Goal: Information Seeking & Learning: Learn about a topic

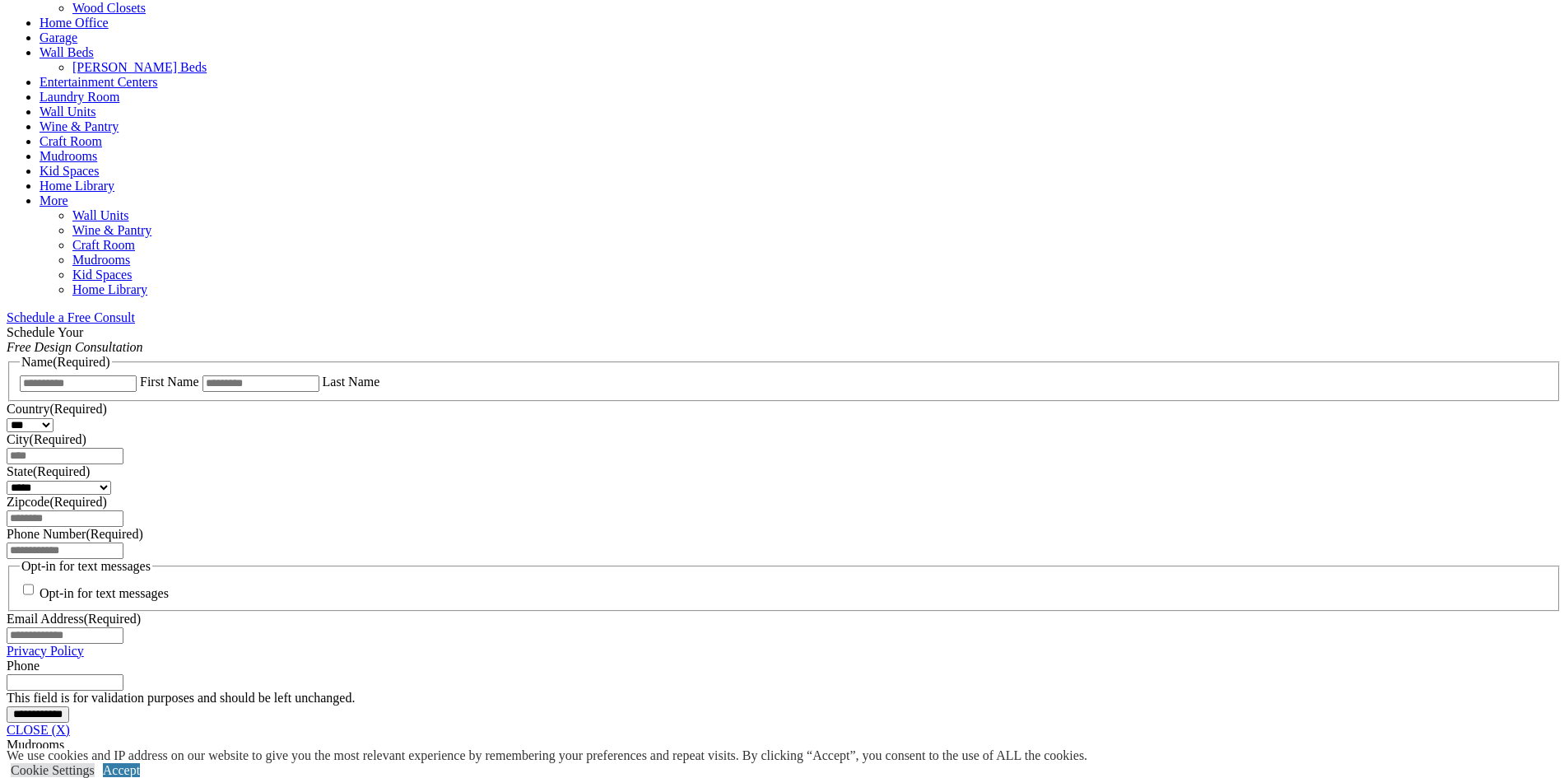
scroll to position [824, 0]
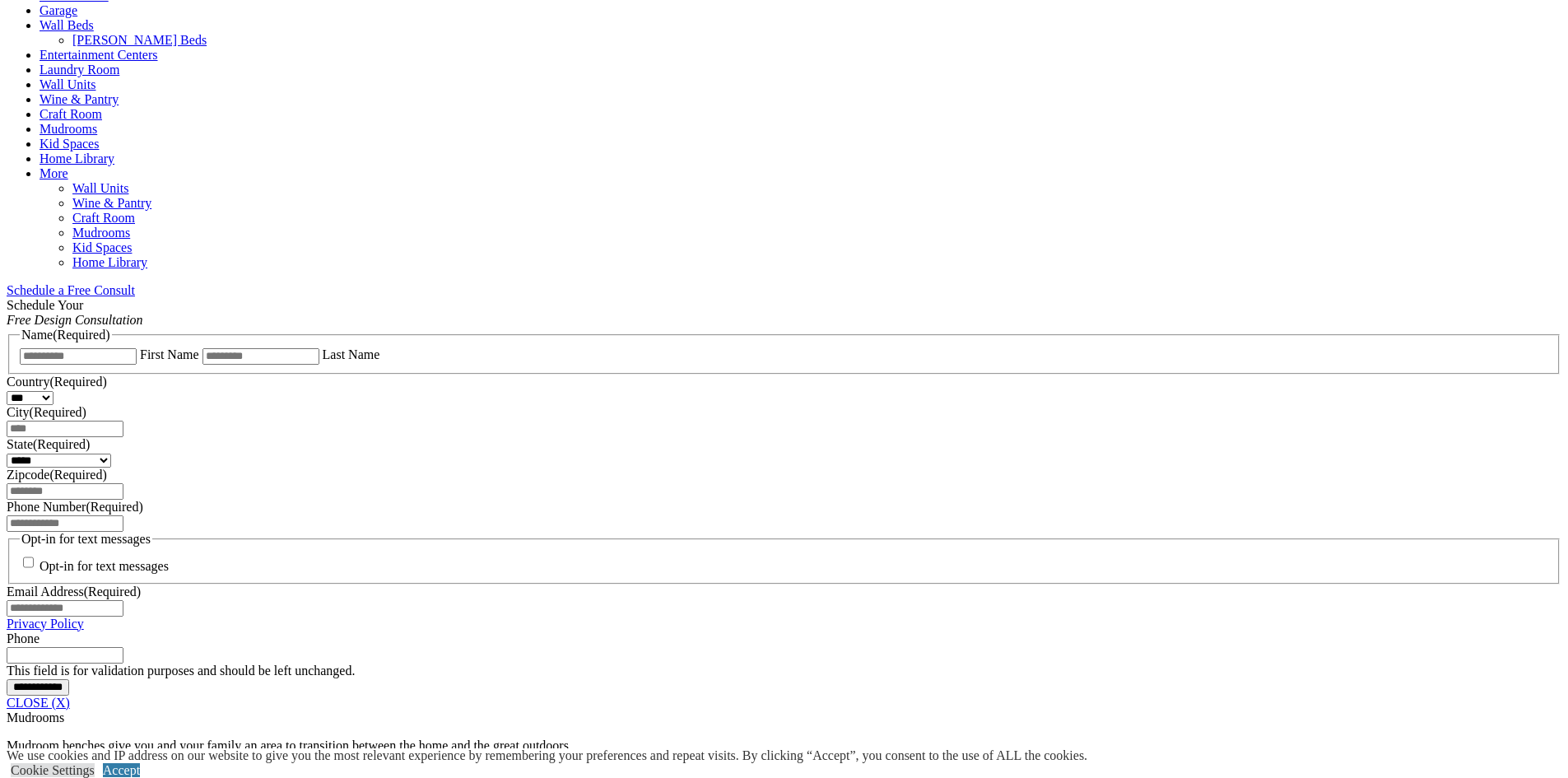
click at [70, 696] on link "CLOSE (X)" at bounding box center [38, 703] width 63 height 14
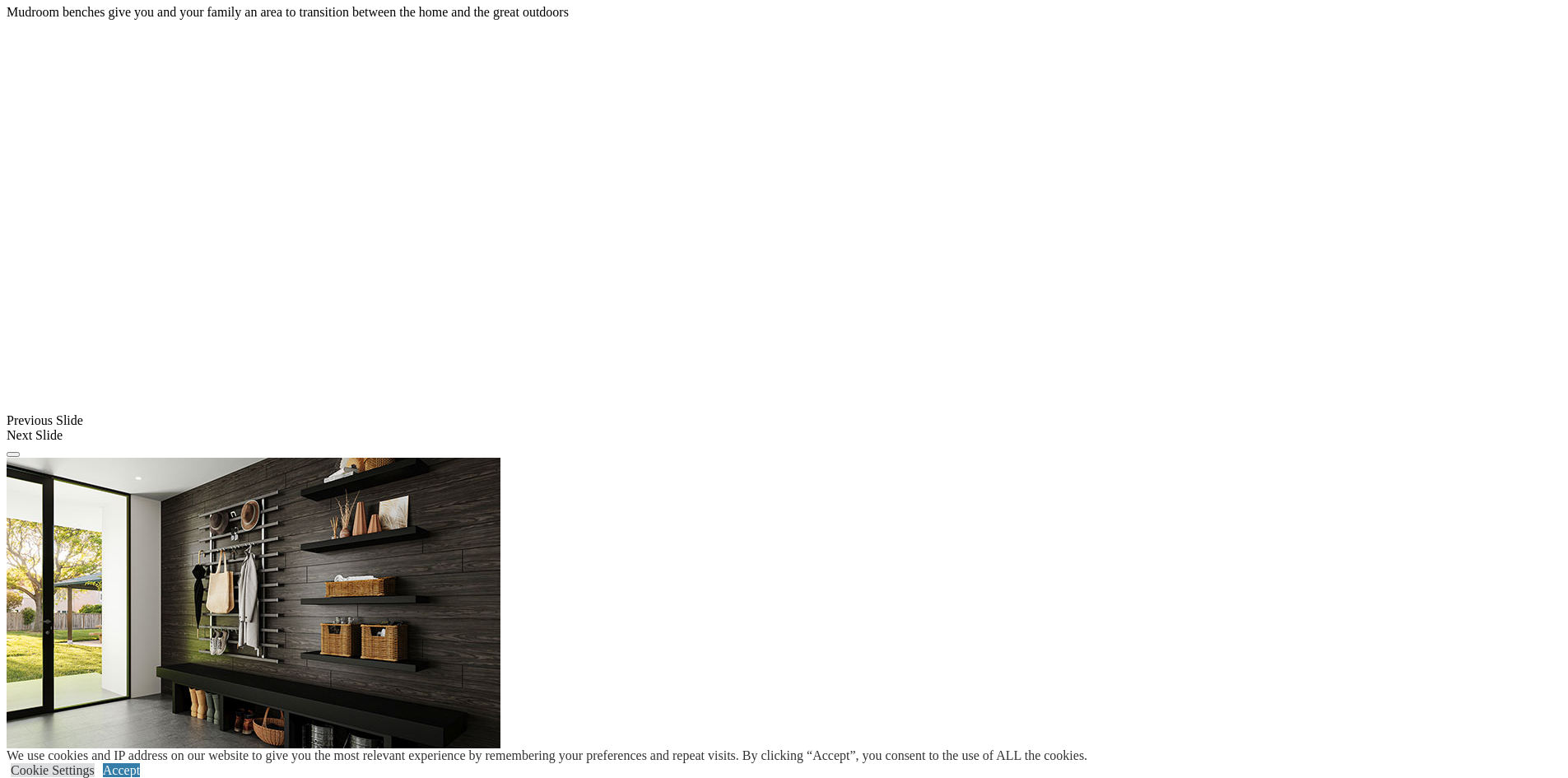
scroll to position [1318, 0]
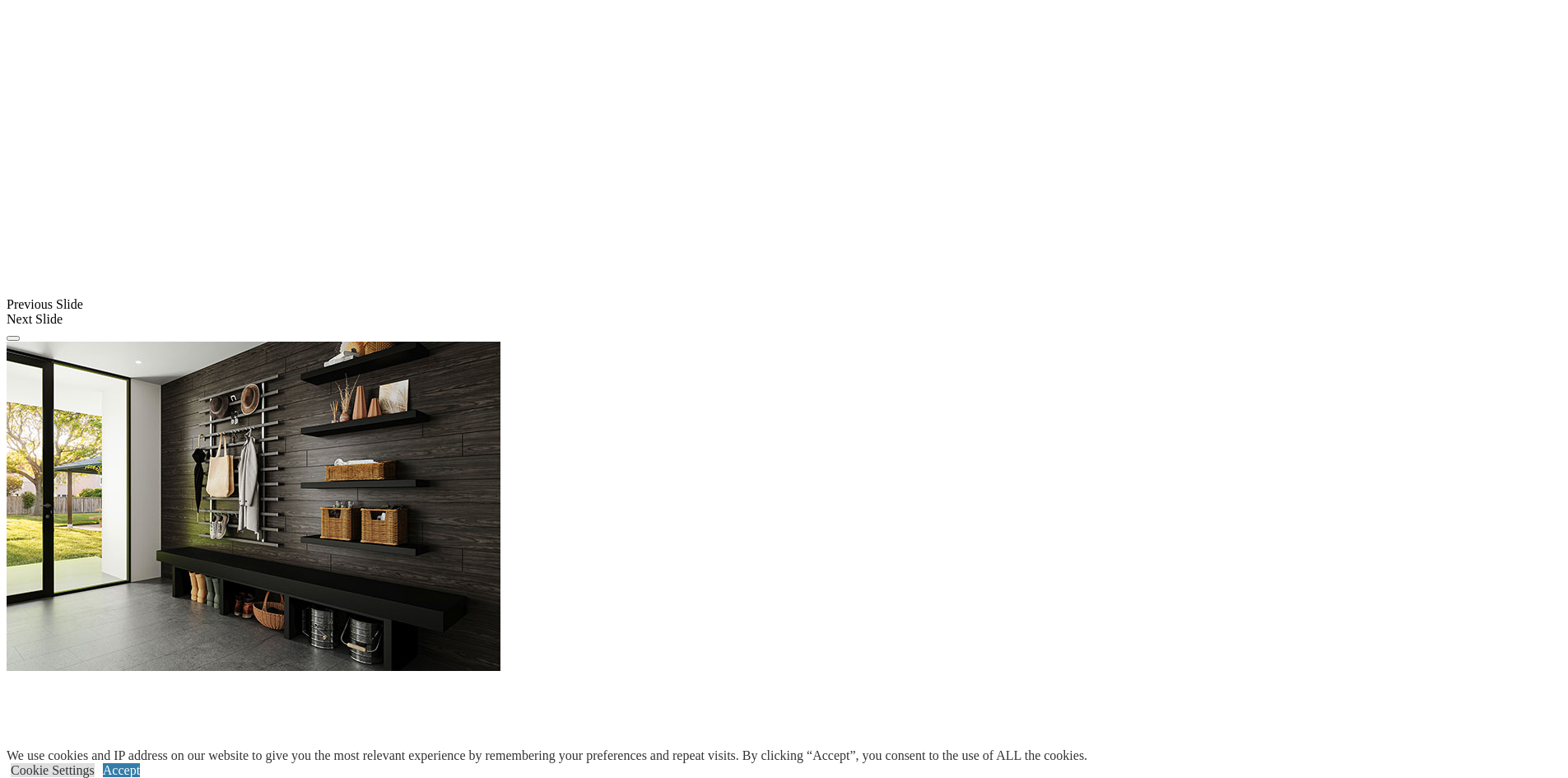
scroll to position [1400, 0]
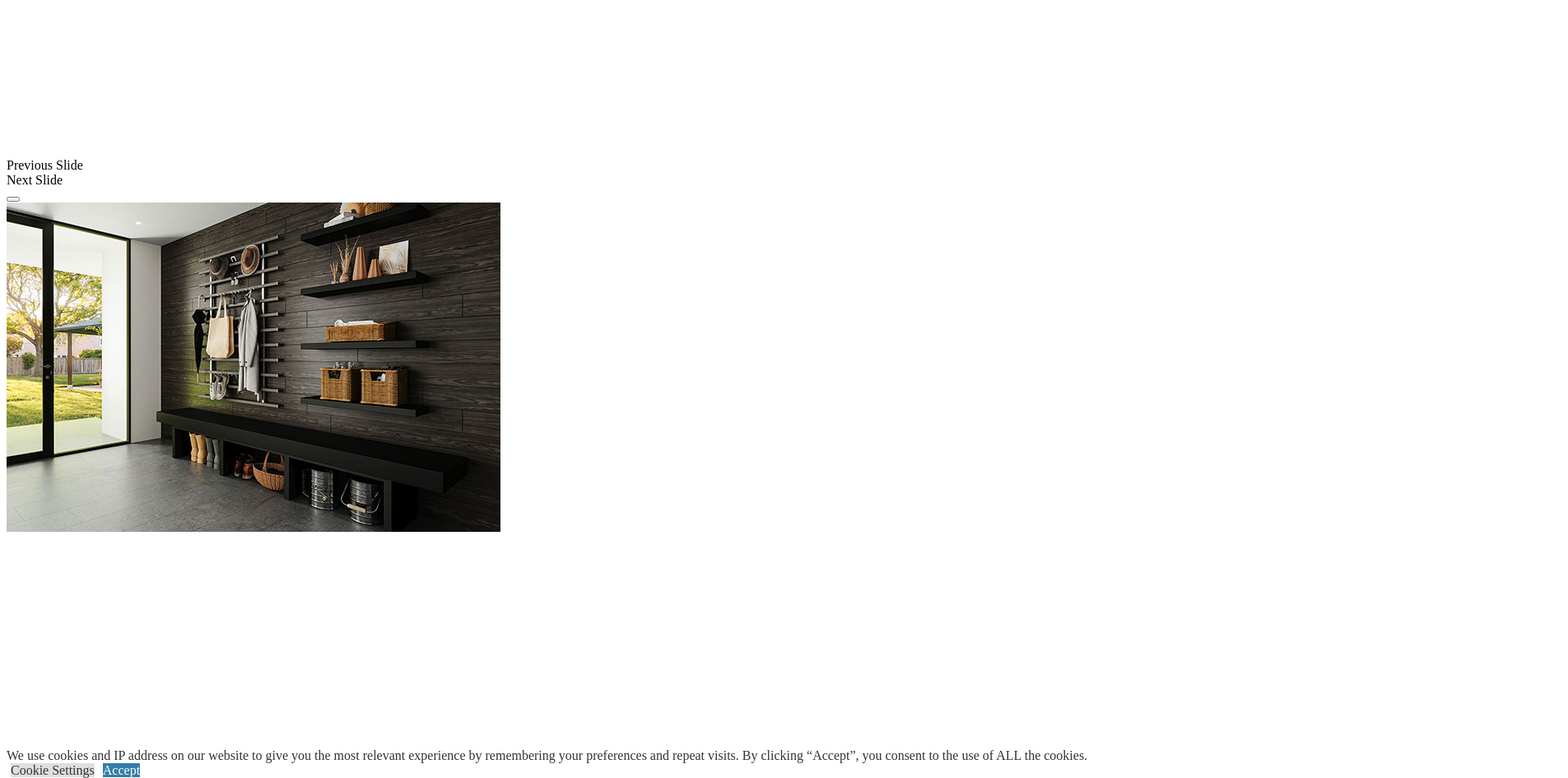
scroll to position [1647, 0]
